Goal: Task Accomplishment & Management: Manage account settings

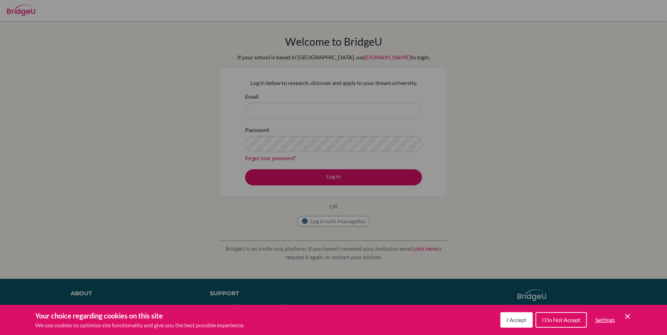
click at [515, 323] on span "I Accept" at bounding box center [516, 320] width 20 height 7
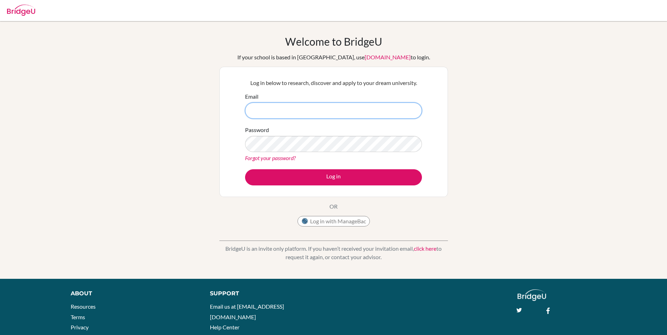
click at [252, 106] on input "Email" at bounding box center [333, 111] width 177 height 16
type input "[EMAIL_ADDRESS][DOMAIN_NAME]"
click at [245, 169] on button "Log in" at bounding box center [333, 177] width 177 height 16
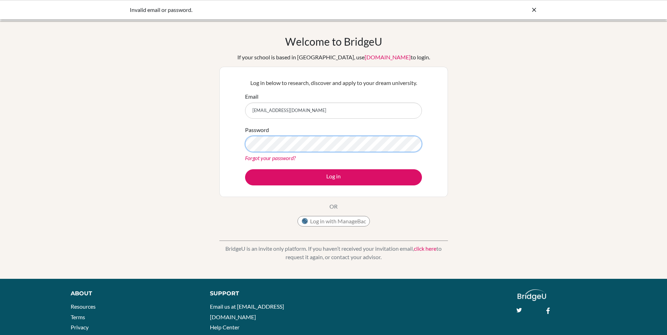
click at [245, 169] on button "Log in" at bounding box center [333, 177] width 177 height 16
click at [273, 159] on link "Forgot your password?" at bounding box center [270, 158] width 51 height 7
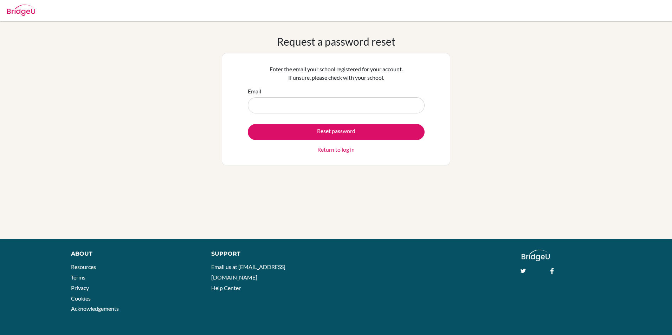
click at [286, 101] on input "Email" at bounding box center [336, 105] width 177 height 16
type input "[EMAIL_ADDRESS][DOMAIN_NAME]"
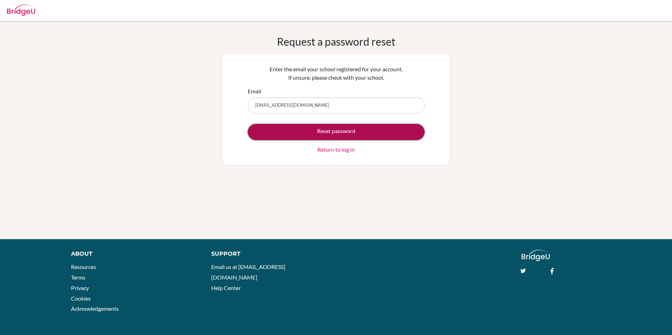
click at [326, 128] on button "Reset password" at bounding box center [336, 132] width 177 height 16
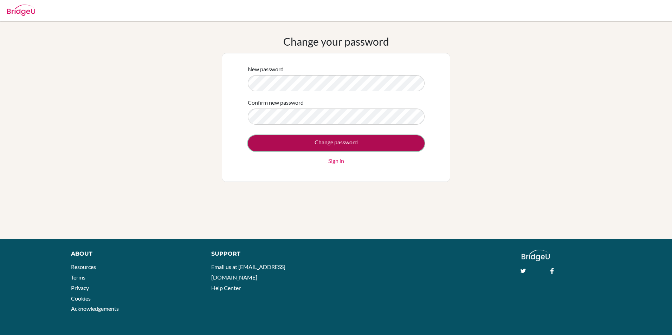
click at [377, 138] on input "Change password" at bounding box center [336, 143] width 177 height 16
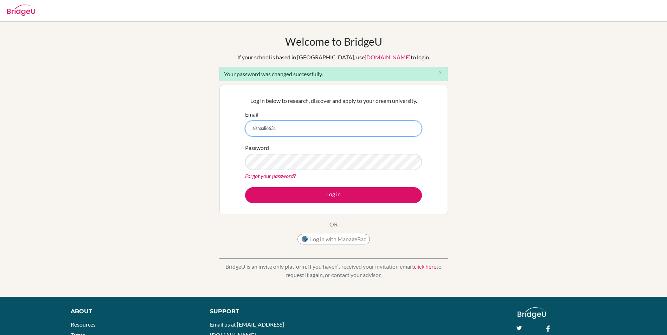
type input "[EMAIL_ADDRESS][DOMAIN_NAME]"
click at [245, 187] on button "Log in" at bounding box center [333, 195] width 177 height 16
